Goal: Task Accomplishment & Management: Manage account settings

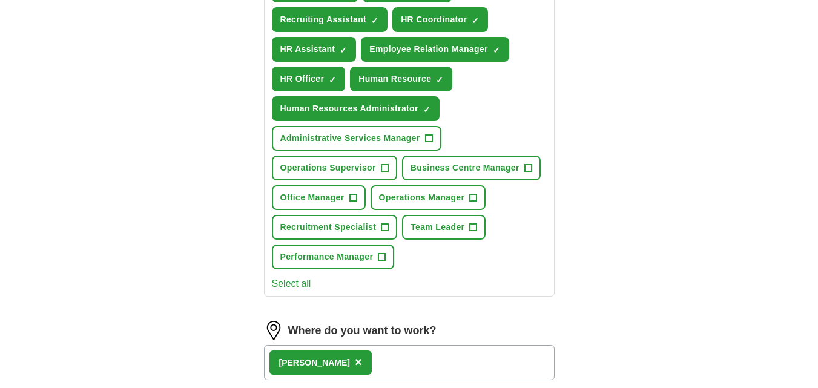
scroll to position [605, 0]
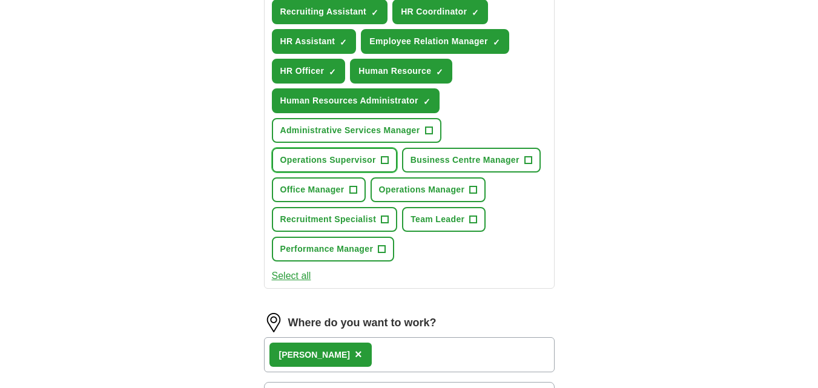
click at [386, 160] on span "+" at bounding box center [384, 161] width 7 height 10
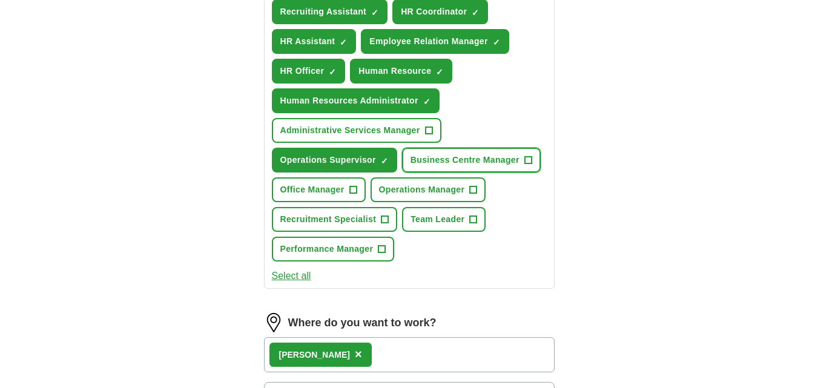
click at [497, 156] on span "Business Centre Manager" at bounding box center [464, 160] width 109 height 13
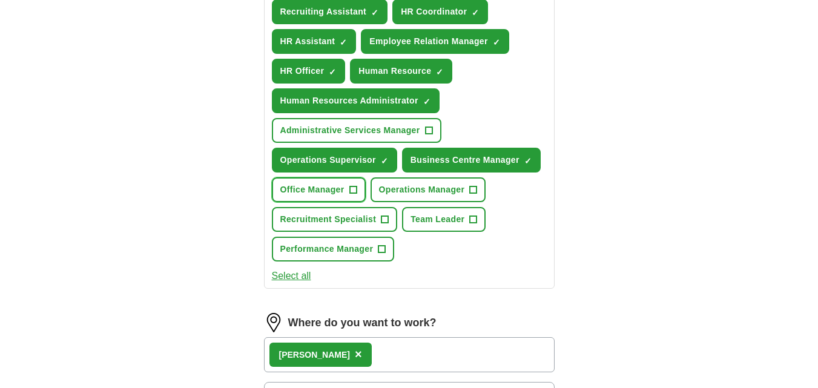
click at [357, 190] on span "+" at bounding box center [352, 190] width 7 height 10
click at [411, 188] on span "Operations Manager" at bounding box center [422, 189] width 86 height 13
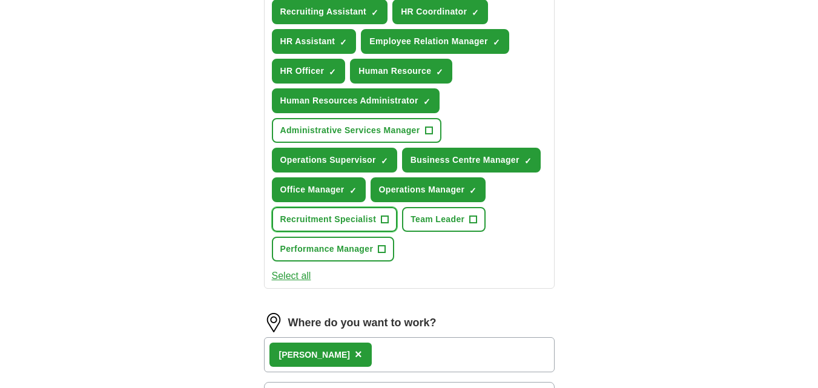
click at [381, 215] on span "+" at bounding box center [384, 220] width 7 height 10
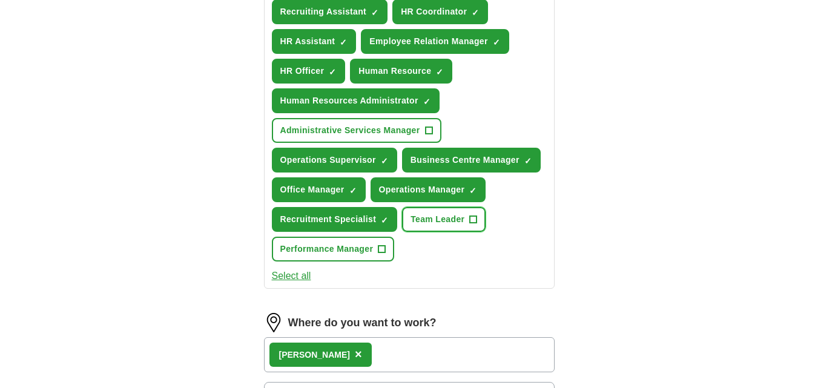
click at [430, 215] on span "Team Leader" at bounding box center [437, 219] width 54 height 13
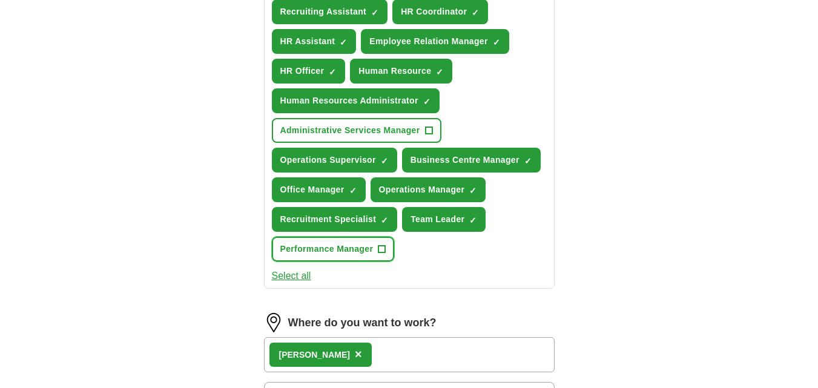
click at [360, 250] on span "Performance Manager" at bounding box center [326, 249] width 93 height 13
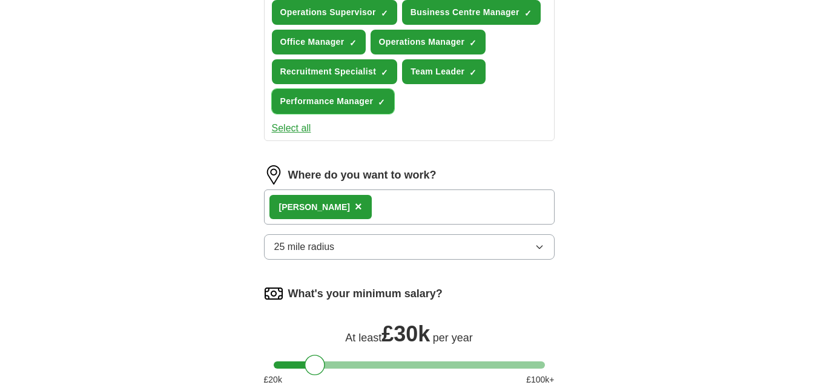
scroll to position [775, 0]
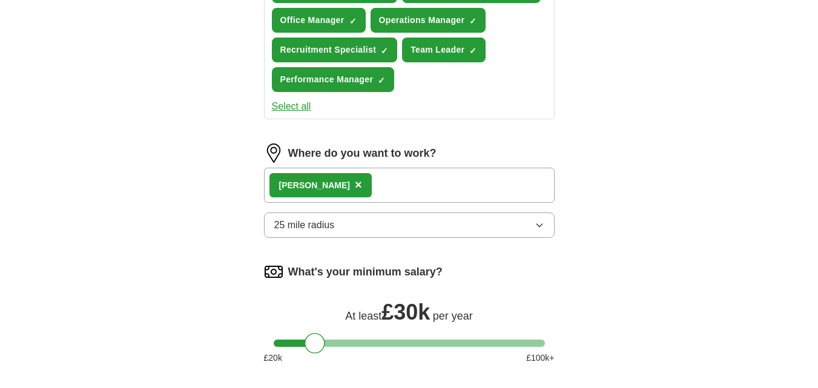
click at [322, 226] on span "25 mile radius" at bounding box center [304, 225] width 61 height 15
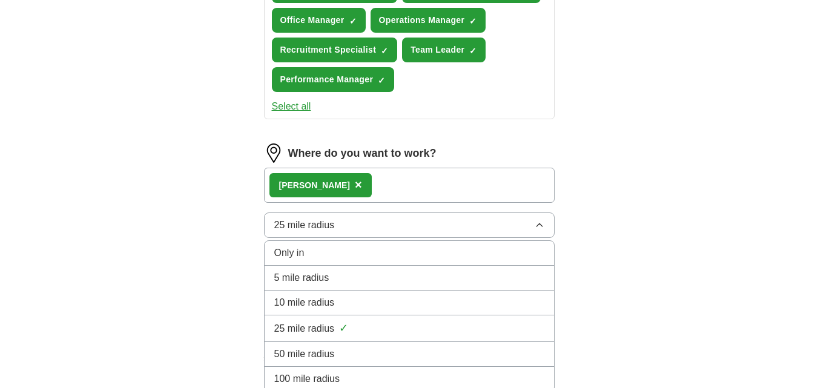
click at [320, 302] on span "10 mile radius" at bounding box center [304, 302] width 61 height 15
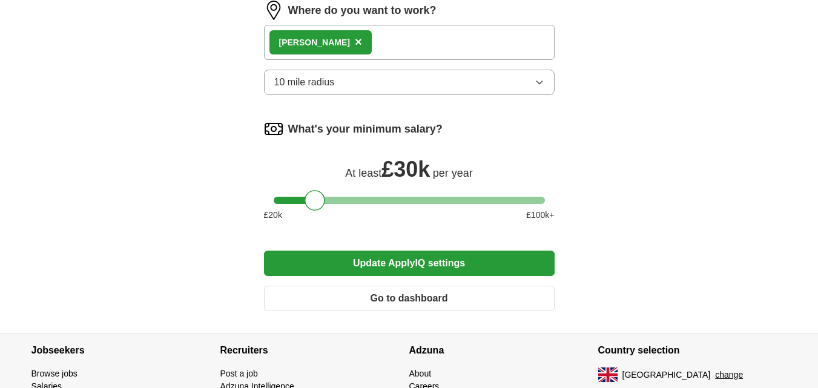
scroll to position [920, 0]
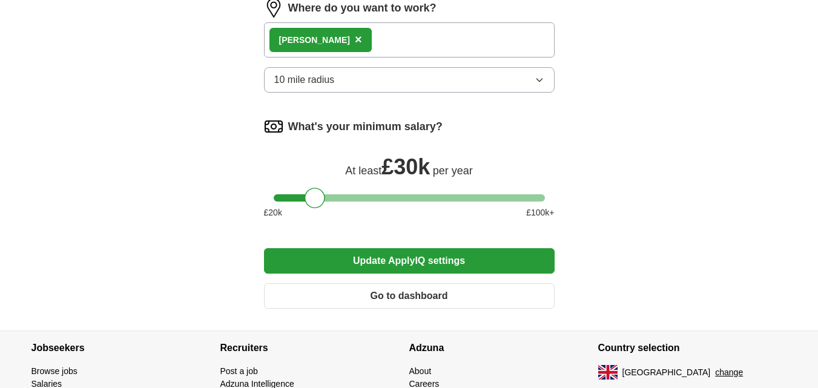
click at [441, 263] on button "Update ApplyIQ settings" at bounding box center [409, 260] width 291 height 25
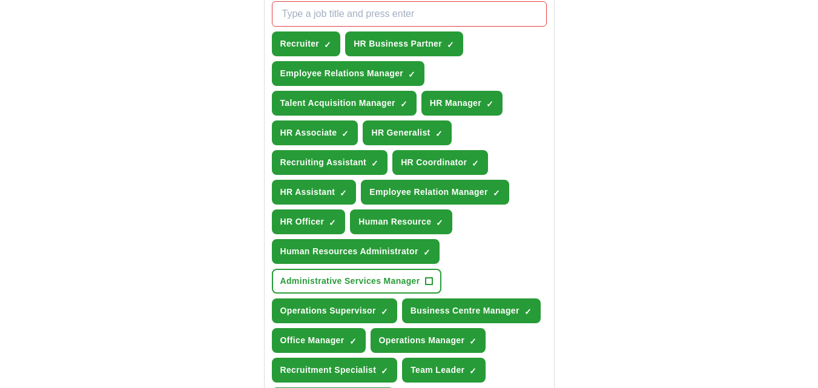
scroll to position [460, 0]
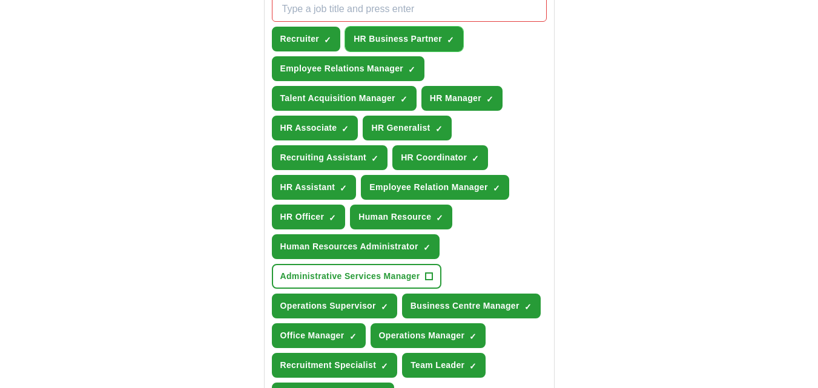
click at [418, 31] on button "HR Business Partner ✓ ×" at bounding box center [404, 39] width 118 height 25
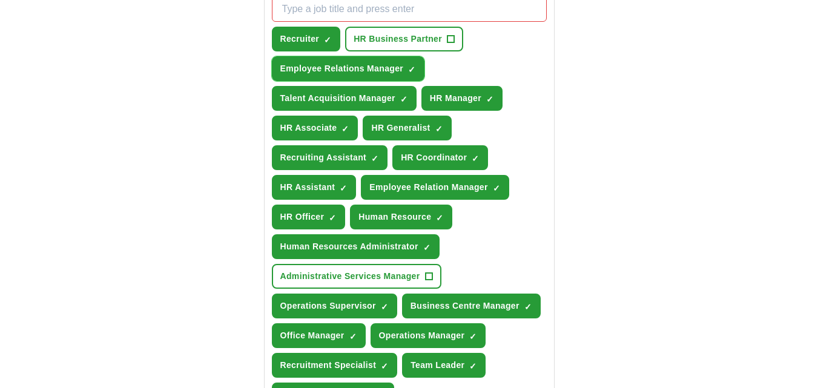
click at [395, 64] on span "Employee Relations Manager" at bounding box center [342, 68] width 124 height 13
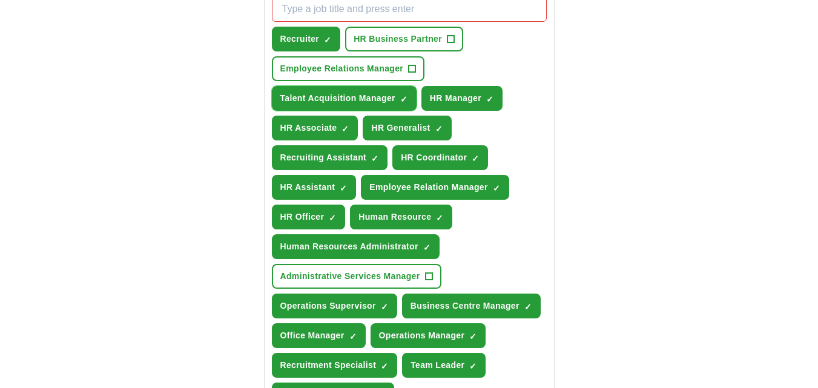
click at [381, 94] on span "Talent Acquisition Manager" at bounding box center [337, 98] width 115 height 13
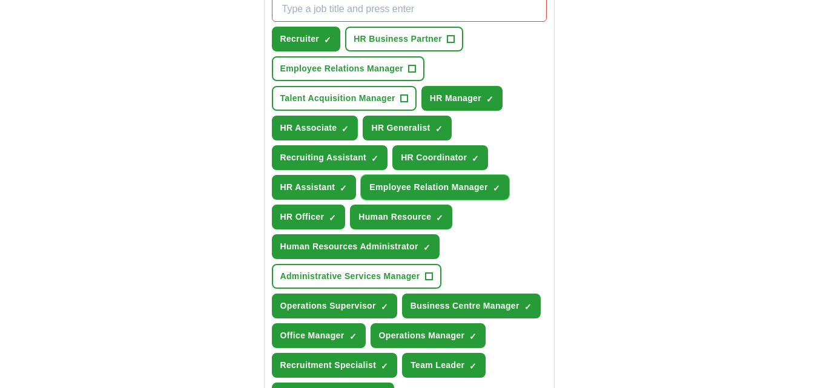
click at [455, 182] on span "Employee Relation Manager" at bounding box center [428, 187] width 118 height 13
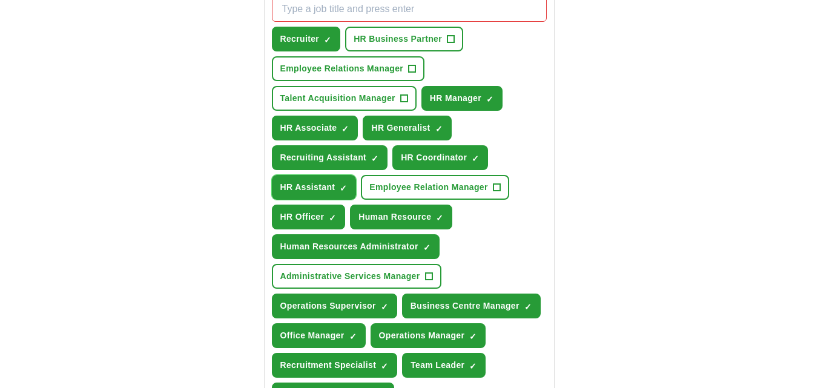
click at [320, 183] on span "HR Assistant" at bounding box center [307, 187] width 55 height 13
click at [348, 153] on span "Recruiting Assistant" at bounding box center [323, 157] width 87 height 13
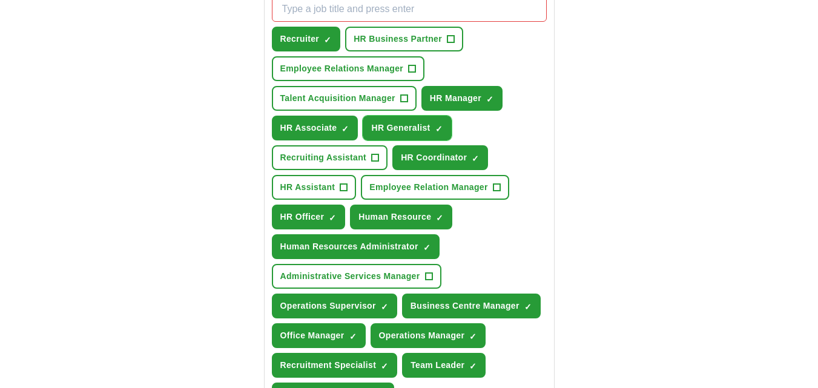
click at [416, 124] on span "HR Generalist" at bounding box center [400, 128] width 59 height 13
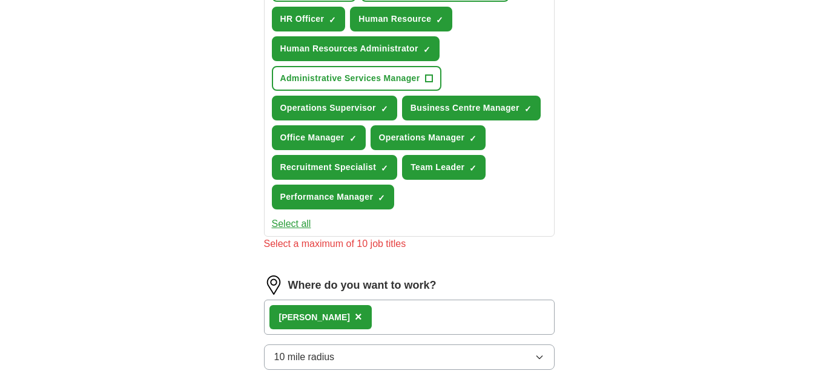
scroll to position [665, 0]
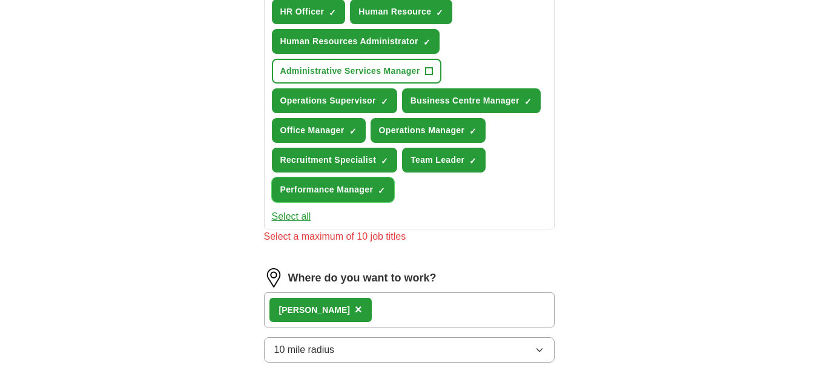
click at [351, 191] on span "Performance Manager" at bounding box center [326, 189] width 93 height 13
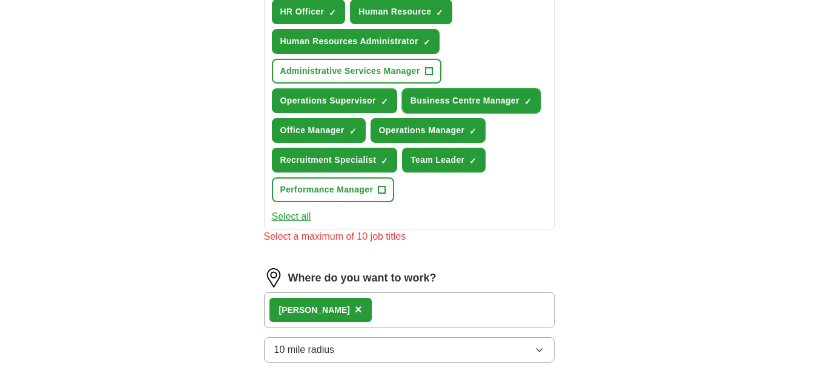
click at [500, 94] on button "Business Centre Manager ✓ ×" at bounding box center [471, 100] width 139 height 25
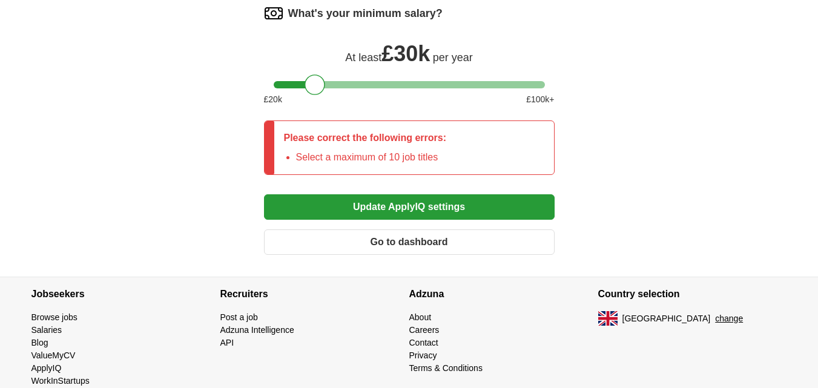
scroll to position [1055, 0]
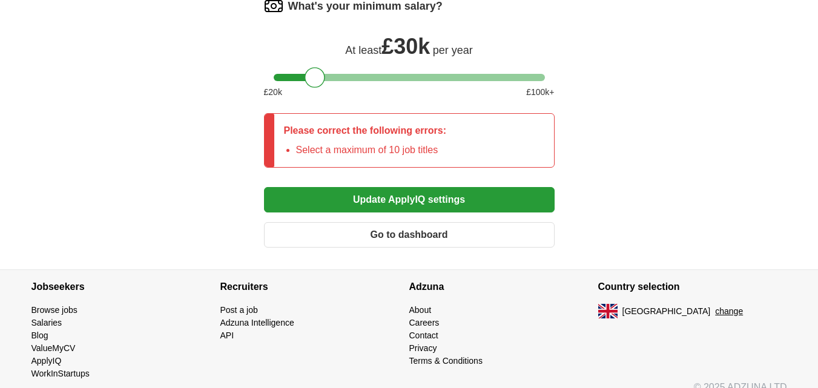
click at [455, 200] on button "Update ApplyIQ settings" at bounding box center [409, 199] width 291 height 25
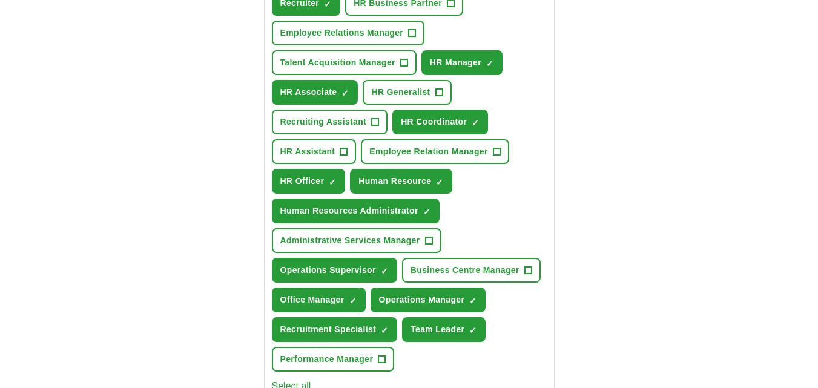
scroll to position [498, 0]
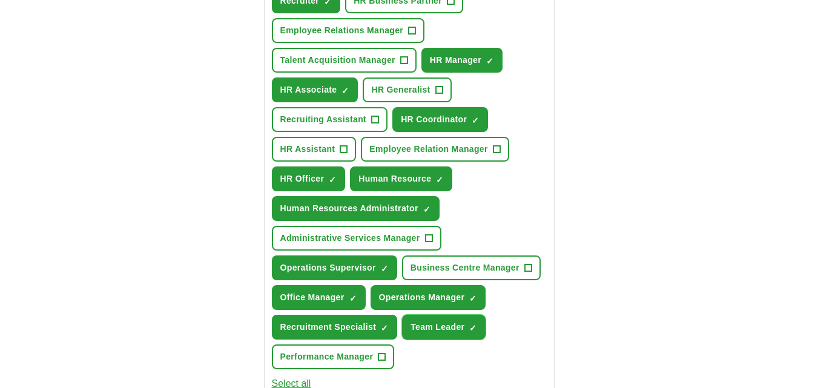
click at [438, 327] on span "Team Leader" at bounding box center [437, 327] width 54 height 13
click at [370, 209] on span "Human Resources Administrator" at bounding box center [349, 208] width 138 height 13
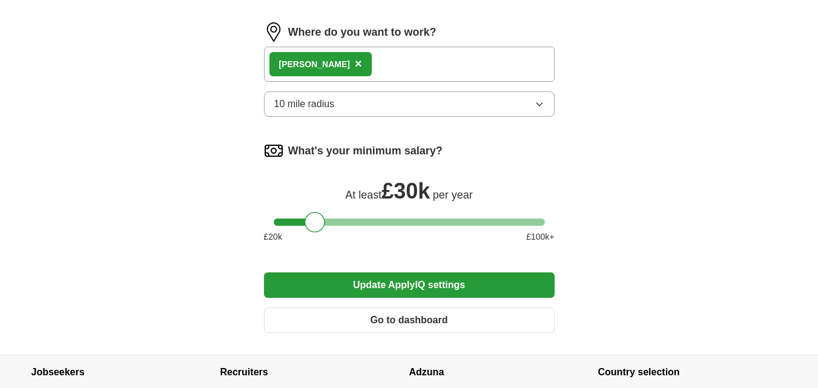
scroll to position [898, 0]
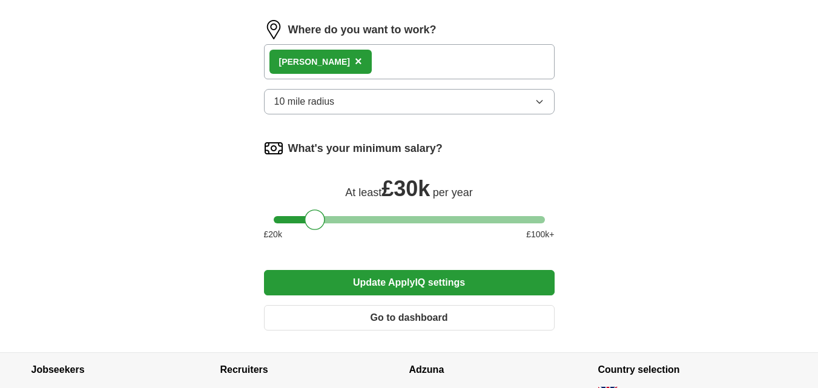
click at [454, 279] on button "Update ApplyIQ settings" at bounding box center [409, 282] width 291 height 25
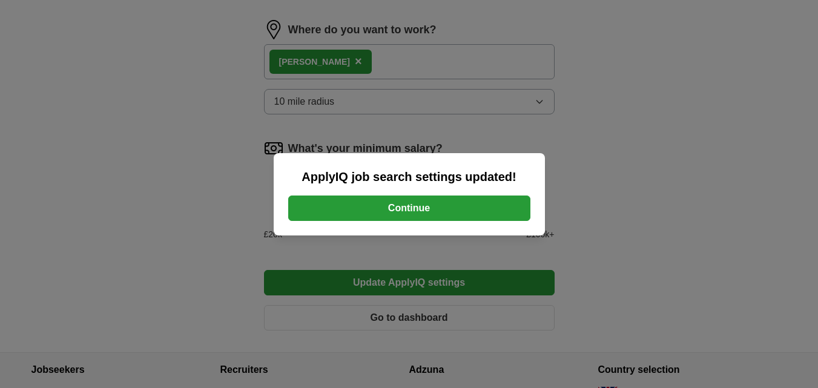
click at [423, 203] on button "Continue" at bounding box center [409, 208] width 242 height 25
